Goal: Task Accomplishment & Management: Manage account settings

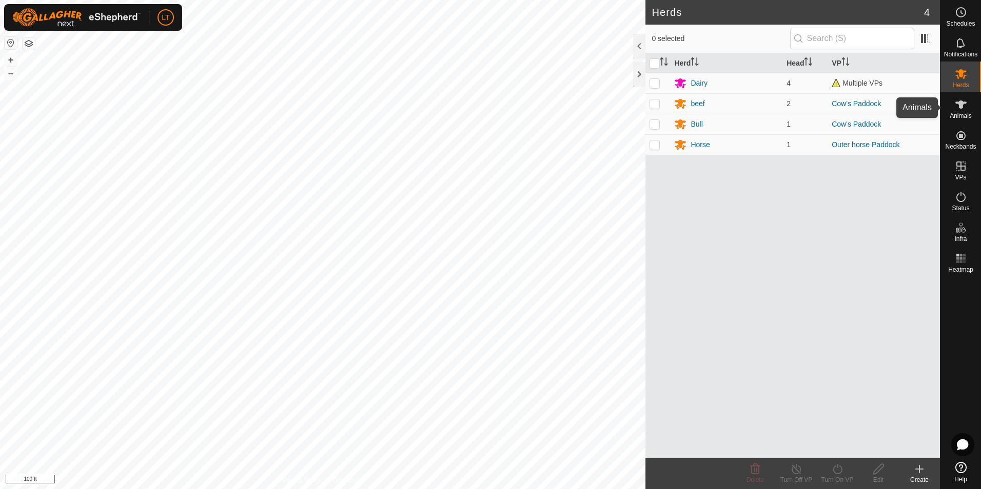
click at [947, 100] on div "Animals" at bounding box center [961, 107] width 41 height 31
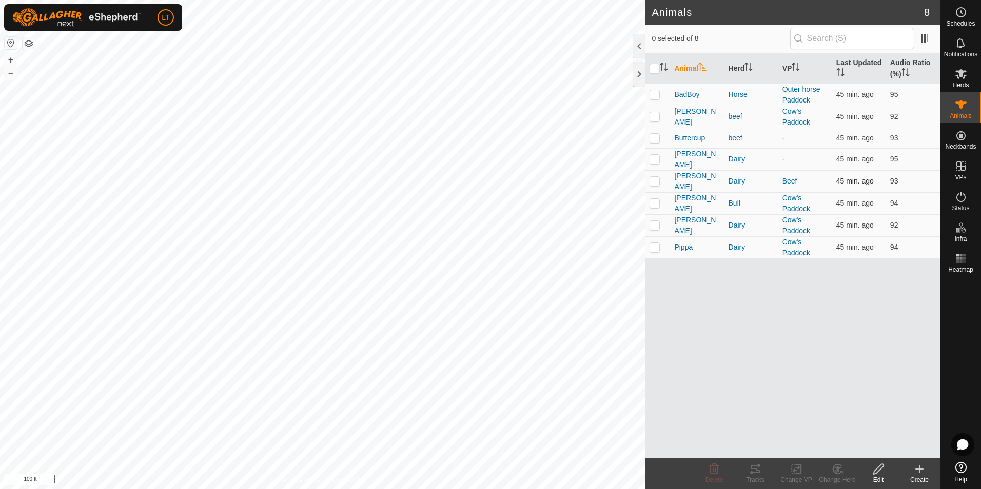
click at [679, 183] on span "[PERSON_NAME]" at bounding box center [697, 182] width 46 height 22
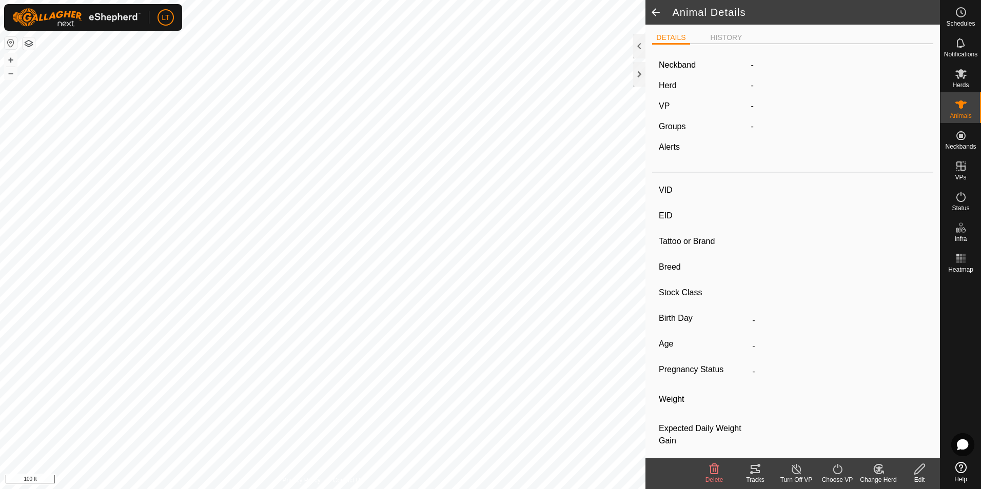
type input "[PERSON_NAME]"
type input "-"
type input "jersey"
type input "-"
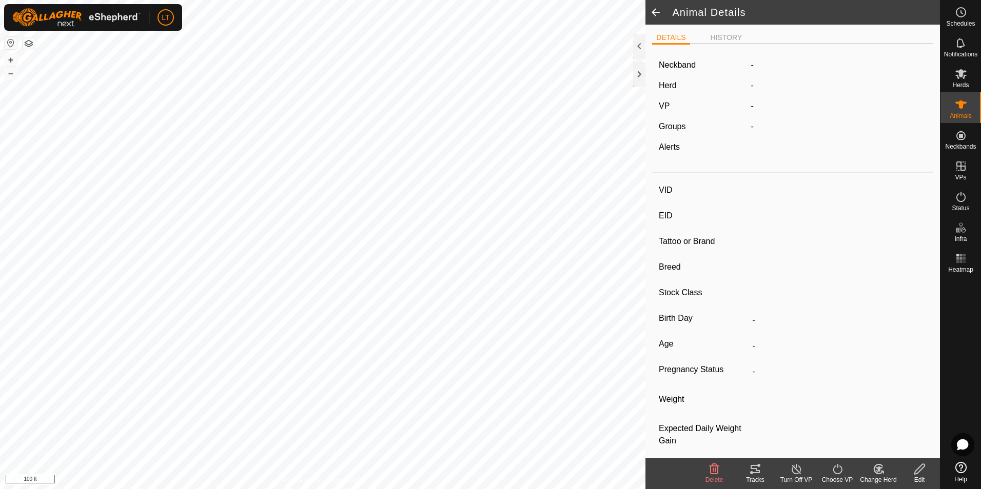
type input "Empty"
type input "0 kg"
type input "-"
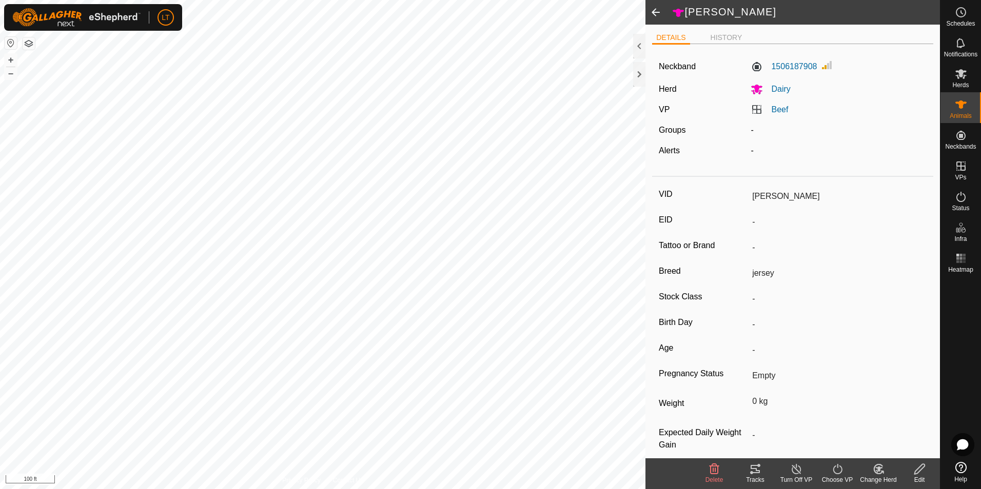
click at [767, 480] on div "Tracks" at bounding box center [755, 480] width 41 height 9
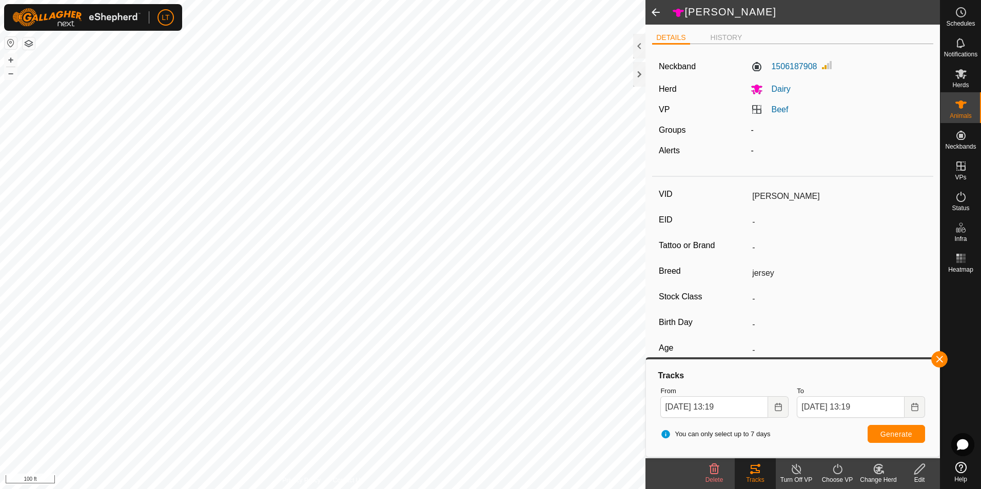
click at [798, 467] on icon at bounding box center [796, 469] width 13 height 12
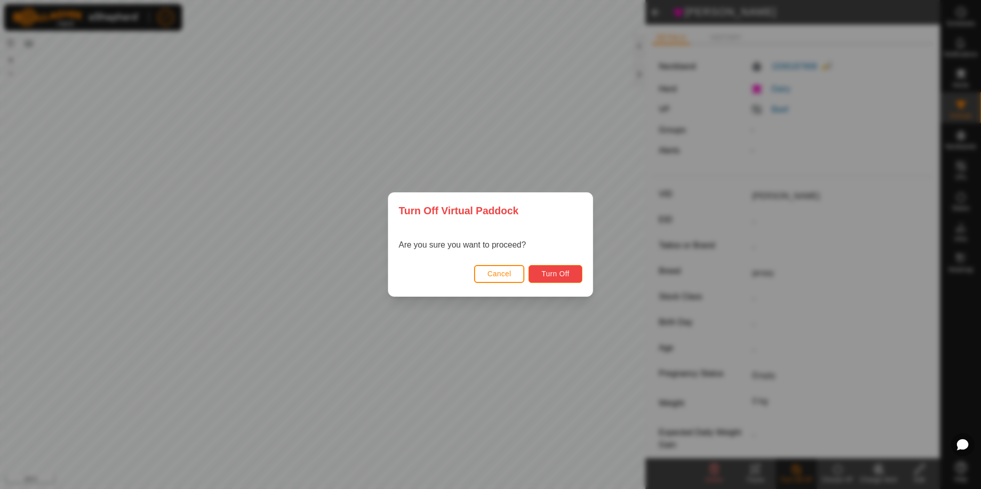
click at [556, 280] on button "Turn Off" at bounding box center [555, 274] width 54 height 18
